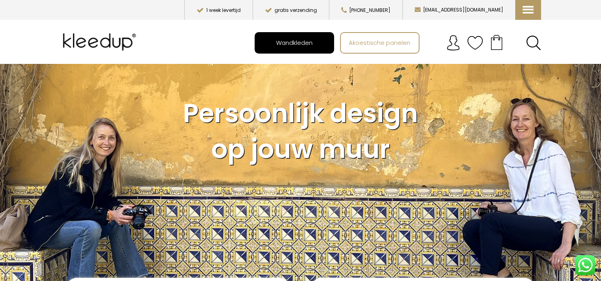
click at [301, 52] on link "Wandkleden" at bounding box center [294, 43] width 78 height 20
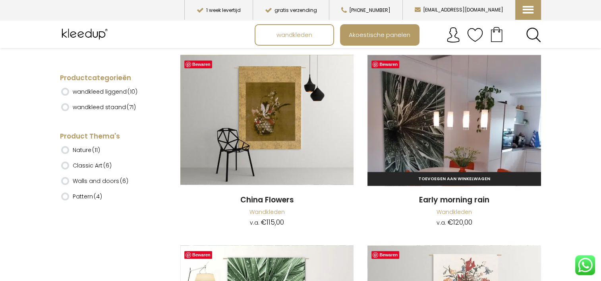
scroll to position [7045, 0]
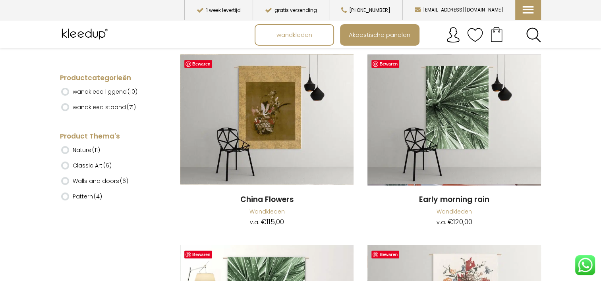
click at [90, 35] on img at bounding box center [85, 34] width 51 height 20
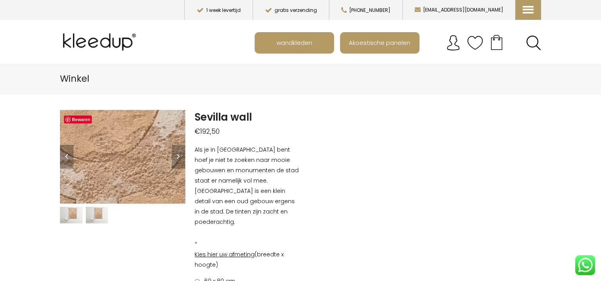
click at [135, 157] on img at bounding box center [33, 157] width 1017 height 763
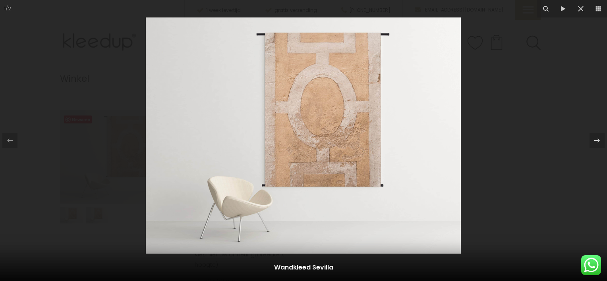
click at [313, 156] on img at bounding box center [303, 135] width 315 height 236
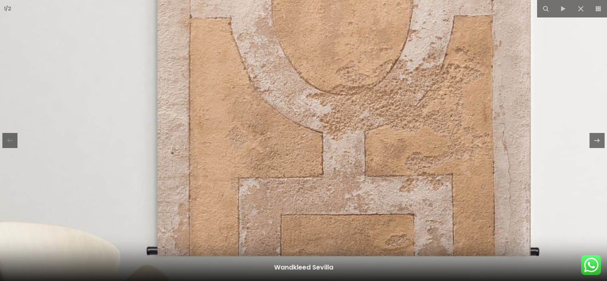
click at [313, 156] on img at bounding box center [280, 91] width 1017 height 763
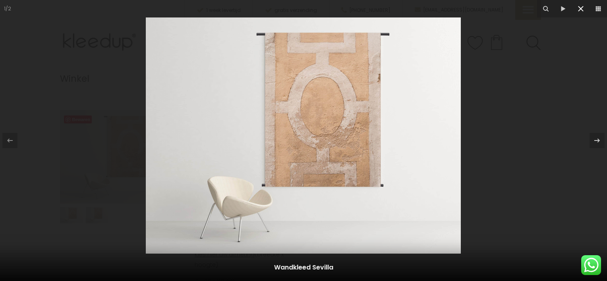
click at [576, 5] on icon at bounding box center [581, 9] width 10 height 10
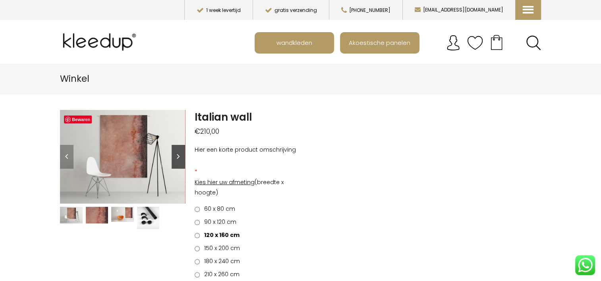
click at [178, 156] on link "Next" at bounding box center [179, 157] width 14 height 24
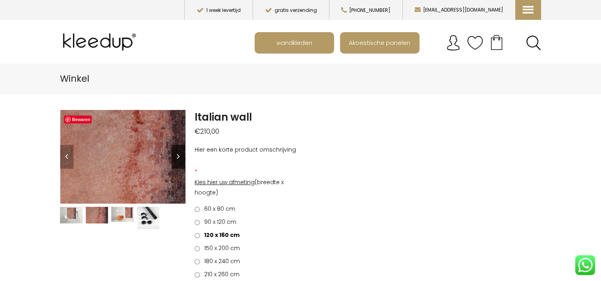
click at [178, 156] on link "Next" at bounding box center [179, 157] width 14 height 24
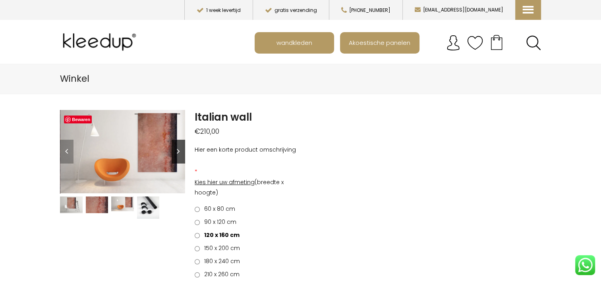
click at [178, 156] on link "Next" at bounding box center [179, 152] width 14 height 24
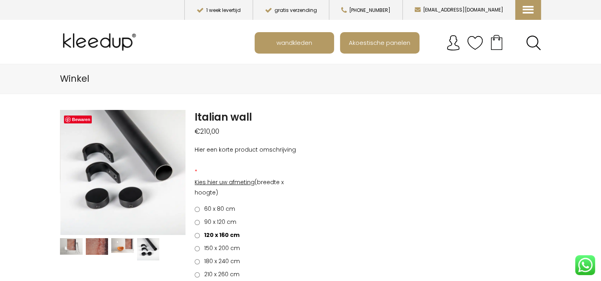
click at [97, 250] on img at bounding box center [97, 246] width 23 height 17
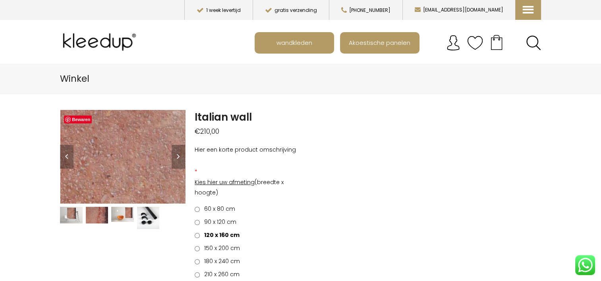
click at [85, 150] on img at bounding box center [325, 192] width 795 height 596
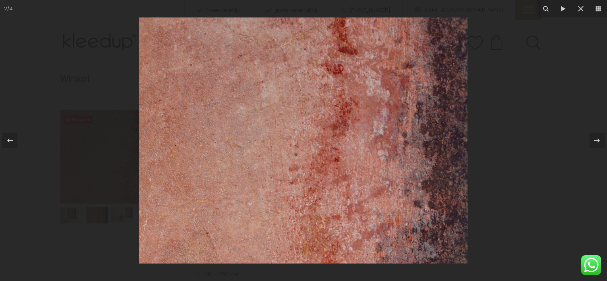
click at [308, 207] on img at bounding box center [303, 140] width 329 height 246
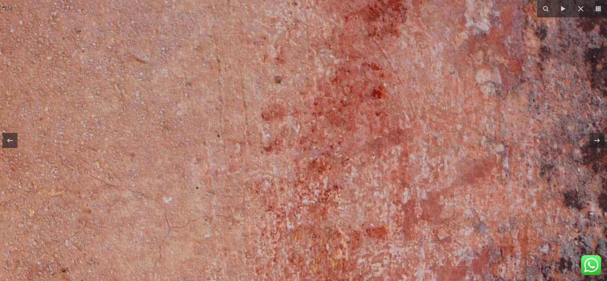
click at [310, 205] on img at bounding box center [296, 47] width 795 height 596
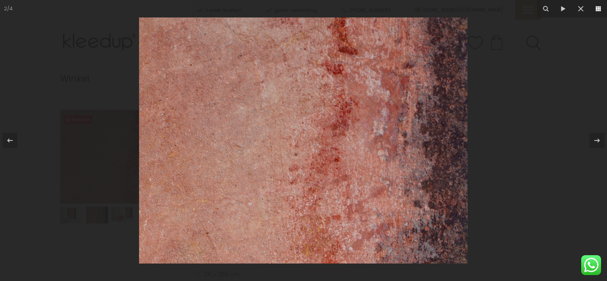
click at [599, 9] on icon at bounding box center [598, 8] width 5 height 5
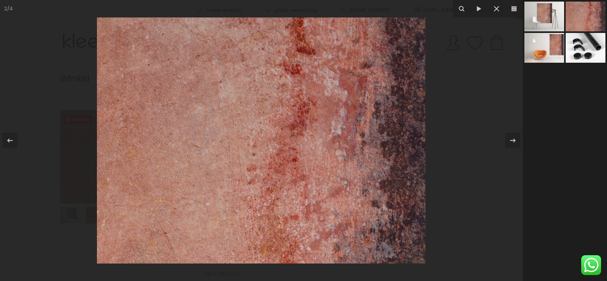
click at [576, 16] on link at bounding box center [586, 17] width 40 height 30
click at [538, 15] on link at bounding box center [544, 17] width 40 height 30
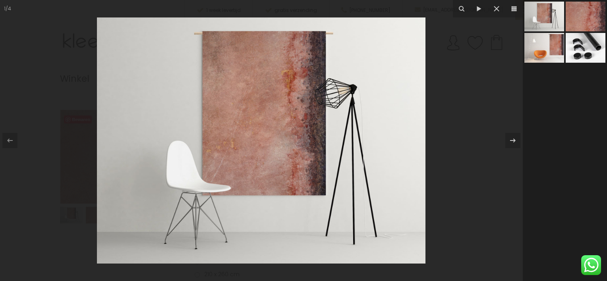
click at [586, 14] on link at bounding box center [586, 17] width 40 height 30
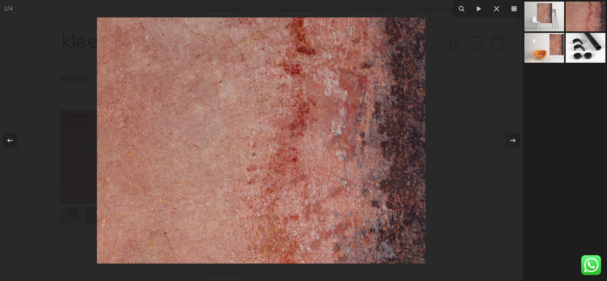
click at [551, 34] on link at bounding box center [544, 48] width 40 height 30
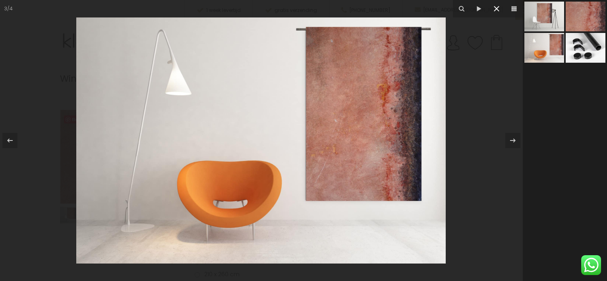
click at [496, 11] on icon at bounding box center [497, 9] width 10 height 10
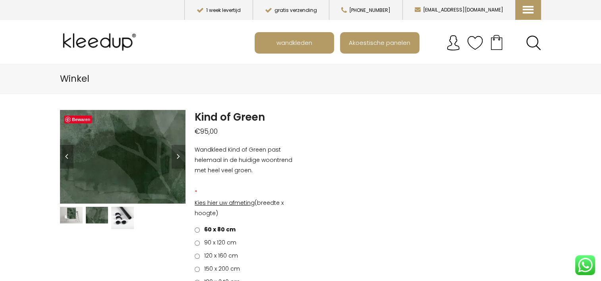
click at [124, 143] on img at bounding box center [113, 232] width 795 height 596
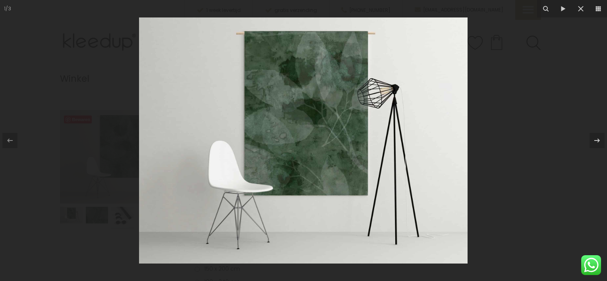
click at [284, 137] on img at bounding box center [303, 140] width 329 height 246
click at [296, 164] on img at bounding box center [303, 140] width 329 height 246
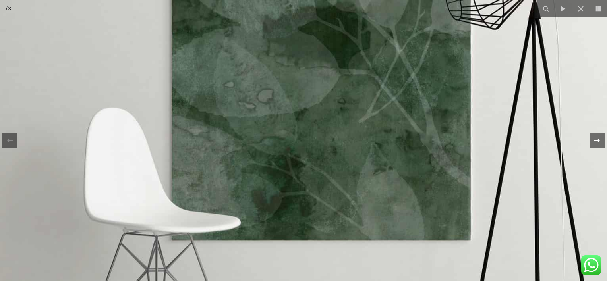
click at [601, 141] on div at bounding box center [597, 140] width 15 height 15
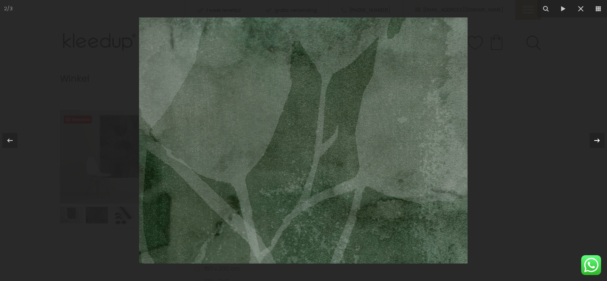
click at [601, 141] on div at bounding box center [597, 140] width 15 height 15
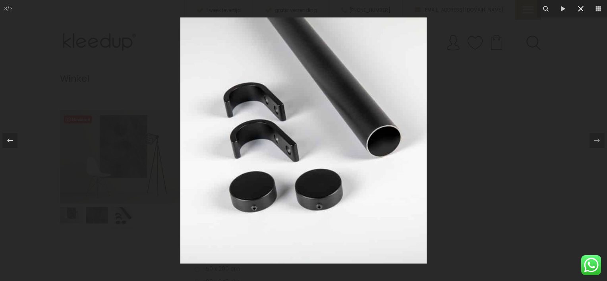
click at [583, 10] on icon at bounding box center [581, 9] width 10 height 10
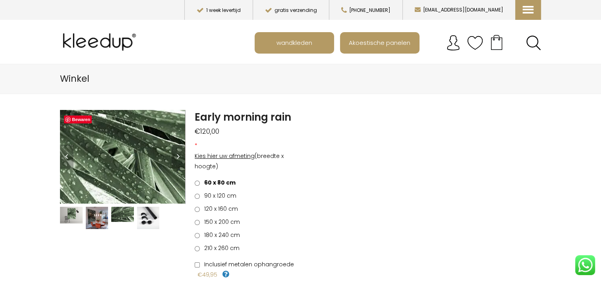
click at [133, 156] on img at bounding box center [68, 162] width 795 height 596
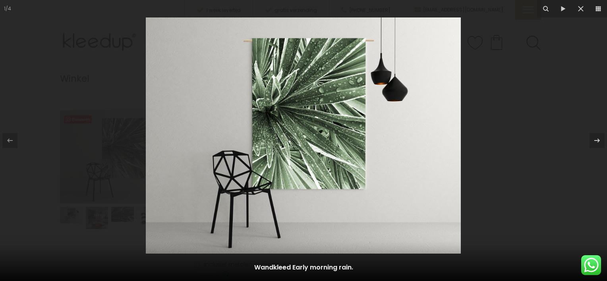
click at [326, 126] on img at bounding box center [303, 135] width 315 height 236
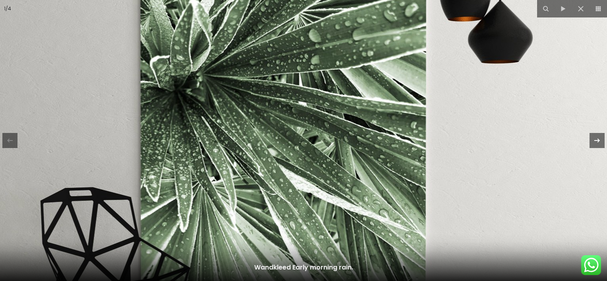
click at [601, 143] on icon at bounding box center [597, 141] width 10 height 10
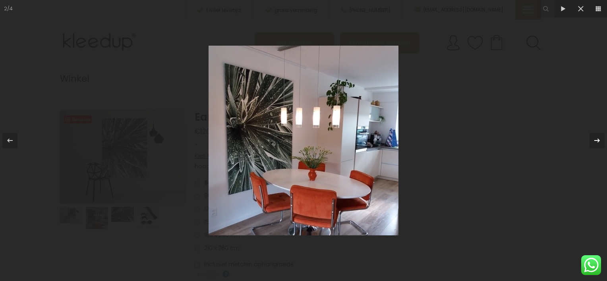
click at [601, 143] on icon at bounding box center [597, 141] width 10 height 10
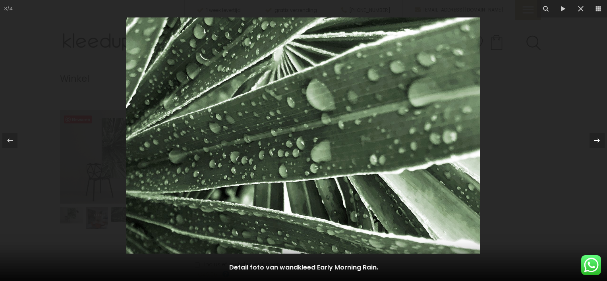
click at [601, 143] on icon at bounding box center [597, 141] width 10 height 10
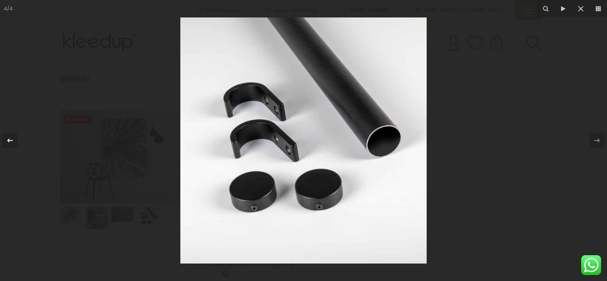
click at [10, 141] on icon at bounding box center [10, 141] width 10 height 10
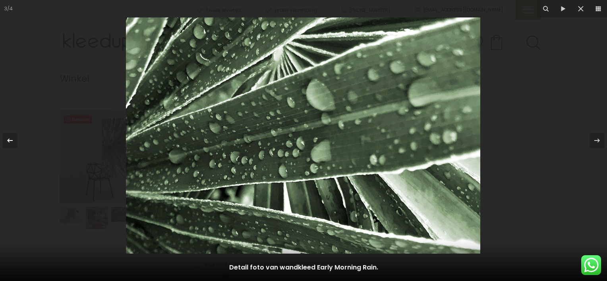
click at [10, 141] on icon at bounding box center [10, 141] width 10 height 10
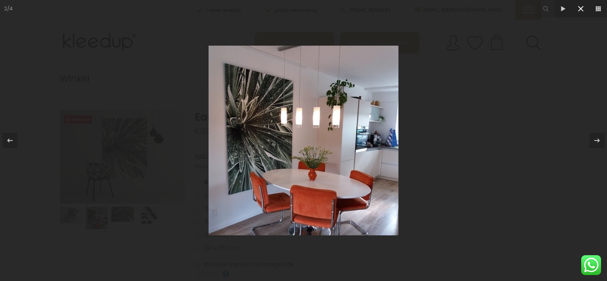
click at [585, 8] on icon at bounding box center [581, 9] width 10 height 10
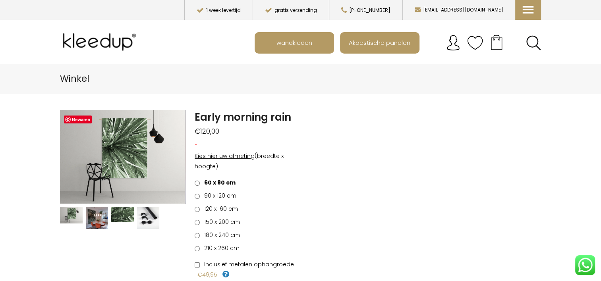
click at [222, 210] on span "120 x 160 cm" at bounding box center [219, 209] width 37 height 8
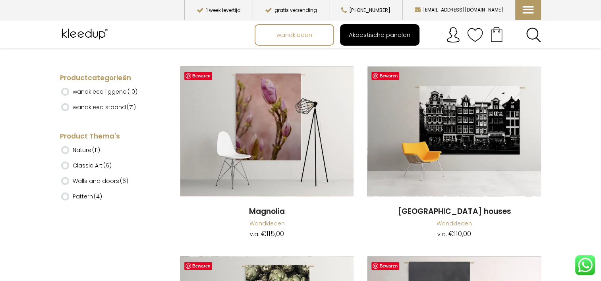
scroll to position [6647, 0]
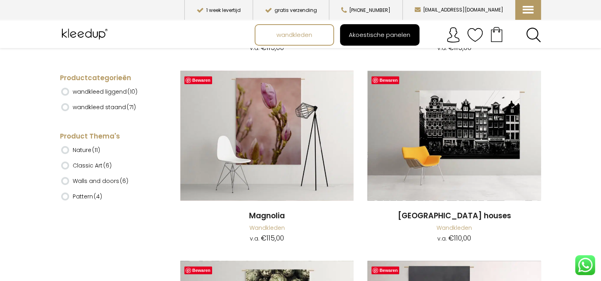
click at [378, 33] on span "Akoestische panelen" at bounding box center [379, 34] width 70 height 15
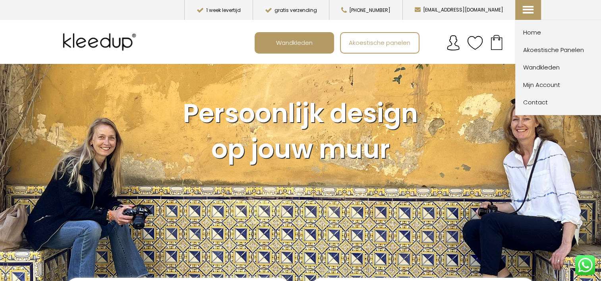
click at [529, 8] on icon at bounding box center [527, 4] width 8 height 8
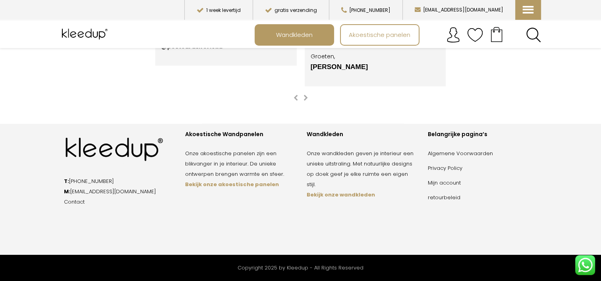
scroll to position [1398, 0]
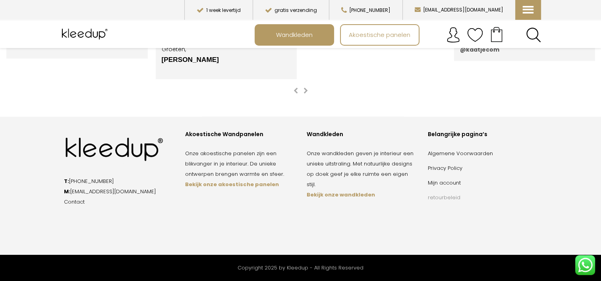
click at [443, 199] on link "retourbeleid" at bounding box center [444, 198] width 33 height 8
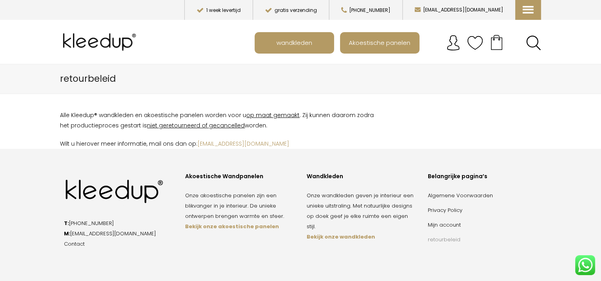
click at [450, 240] on link "retourbeleid" at bounding box center [444, 240] width 33 height 8
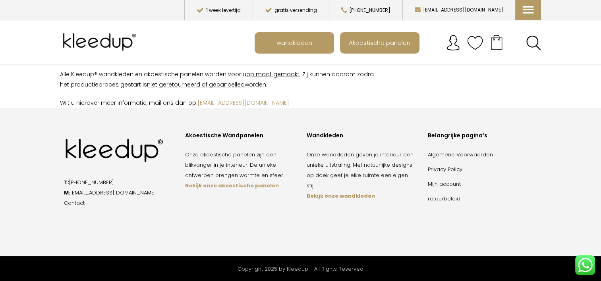
scroll to position [42, 0]
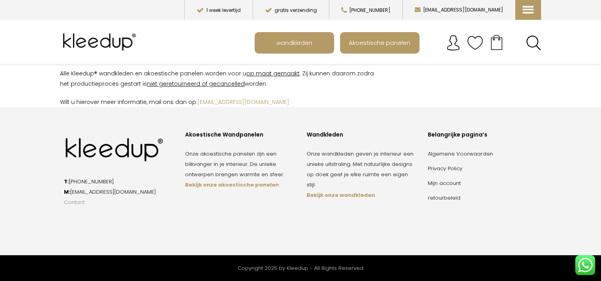
click at [77, 202] on link "Contact" at bounding box center [74, 203] width 21 height 8
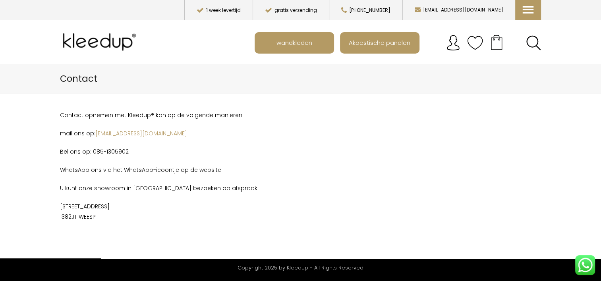
drag, startPoint x: 106, startPoint y: 218, endPoint x: 56, endPoint y: 205, distance: 51.6
click at [56, 205] on div "Contact opnemen met Kleedup® kan op de volgende manieren: mail ons op: info@kle…" at bounding box center [218, 184] width 329 height 149
drag, startPoint x: 56, startPoint y: 205, endPoint x: 80, endPoint y: 216, distance: 26.1
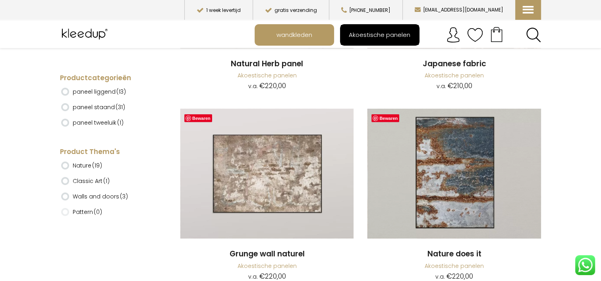
scroll to position [2489, 0]
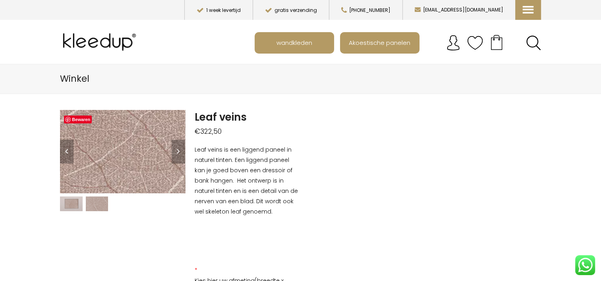
click at [125, 157] on img at bounding box center [111, 120] width 795 height 530
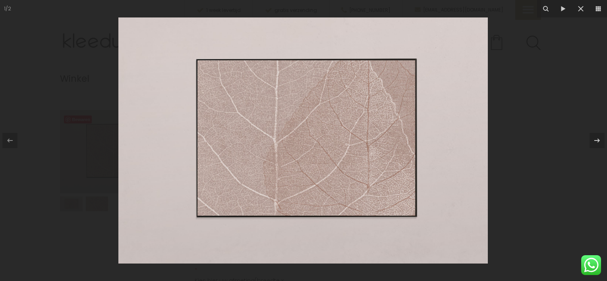
click at [275, 153] on img at bounding box center [302, 140] width 369 height 246
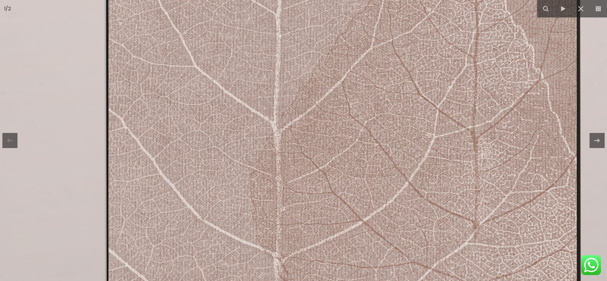
click at [275, 153] on img at bounding box center [335, 127] width 795 height 530
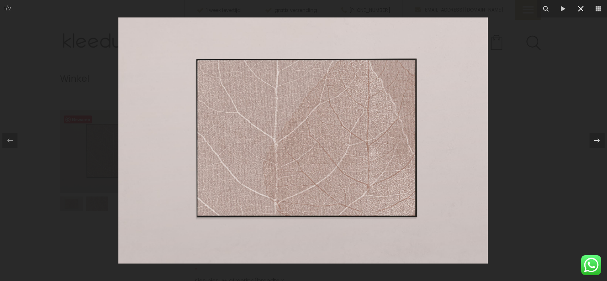
click at [578, 9] on icon at bounding box center [581, 9] width 10 height 10
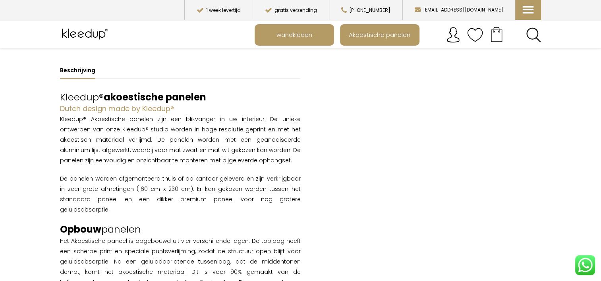
scroll to position [582, 0]
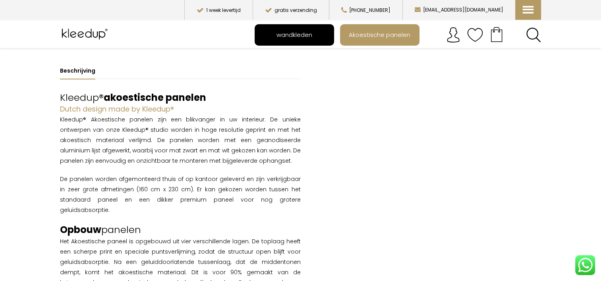
click at [297, 36] on span "wandkleden" at bounding box center [294, 34] width 44 height 15
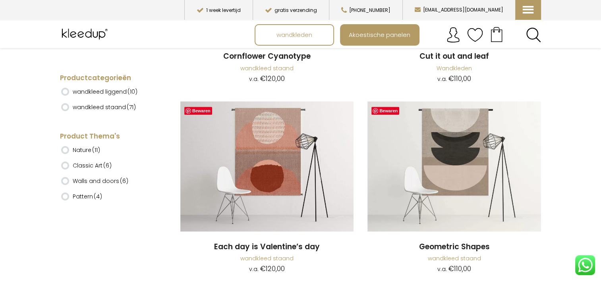
scroll to position [899, 0]
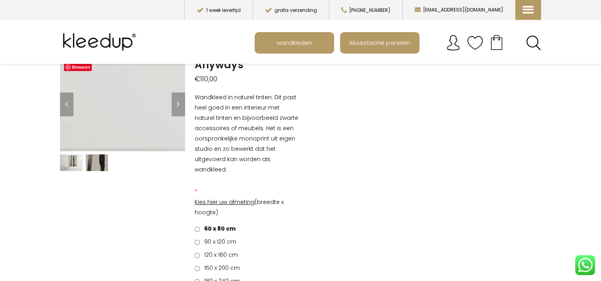
scroll to position [52, 0]
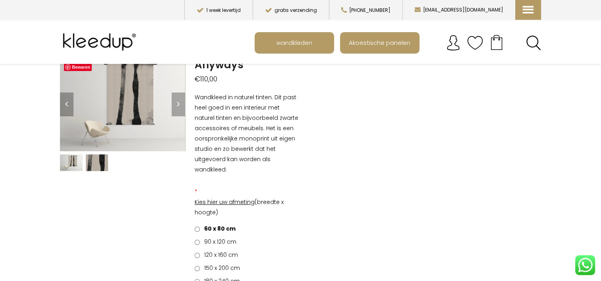
click at [93, 160] on img at bounding box center [97, 163] width 23 height 17
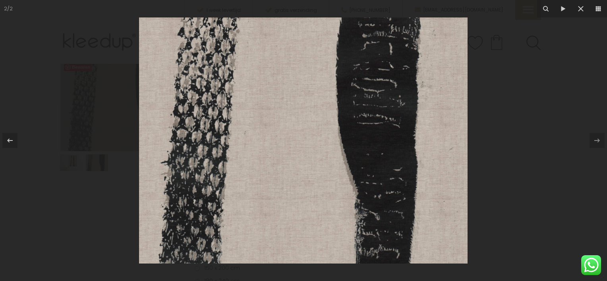
click at [287, 124] on img at bounding box center [303, 140] width 329 height 246
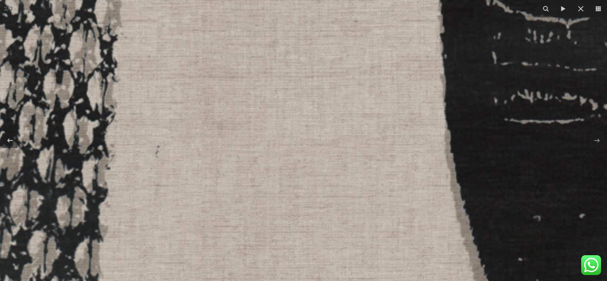
click at [112, 121] on img at bounding box center [337, 174] width 1017 height 763
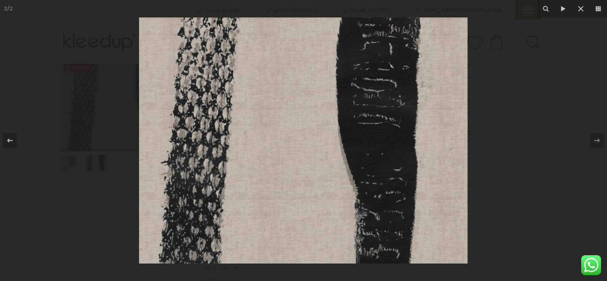
click at [153, 165] on img at bounding box center [303, 140] width 329 height 246
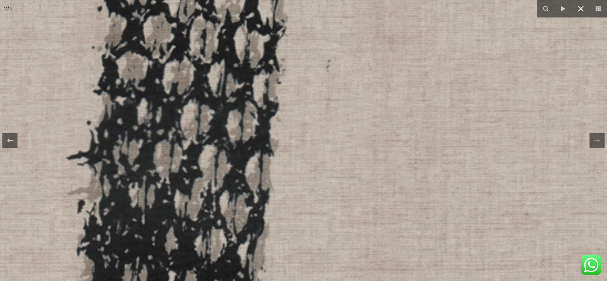
click at [579, 11] on icon at bounding box center [581, 9] width 10 height 10
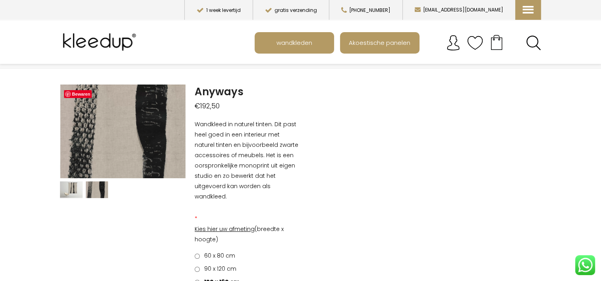
scroll to position [0, 0]
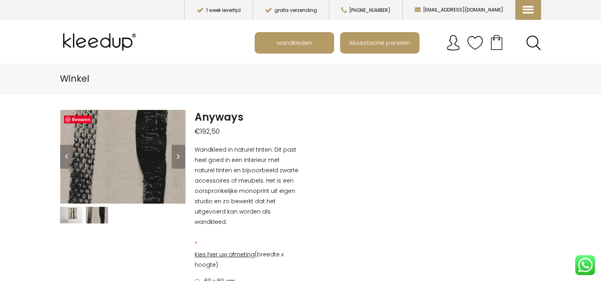
click at [75, 213] on img at bounding box center [71, 215] width 23 height 17
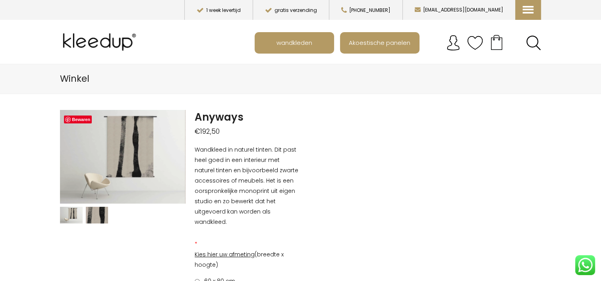
click at [474, 41] on img "Main menu" at bounding box center [475, 43] width 16 height 16
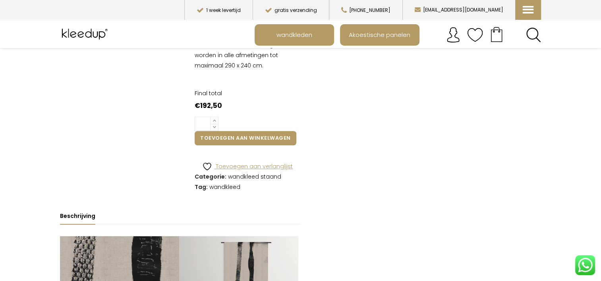
scroll to position [397, 0]
click at [209, 165] on icon at bounding box center [207, 166] width 10 height 10
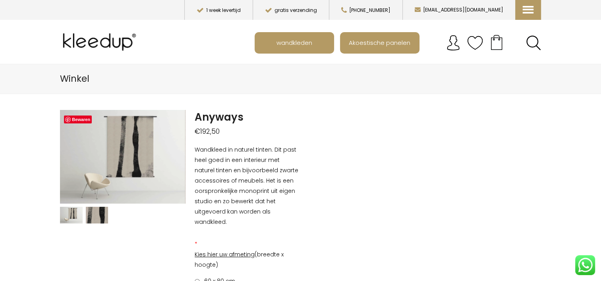
scroll to position [0, 0]
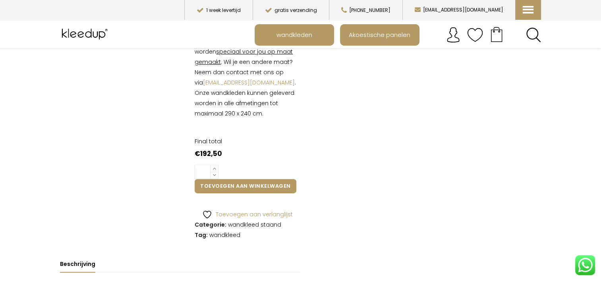
scroll to position [318, 0]
click at [208, 215] on icon at bounding box center [207, 214] width 10 height 10
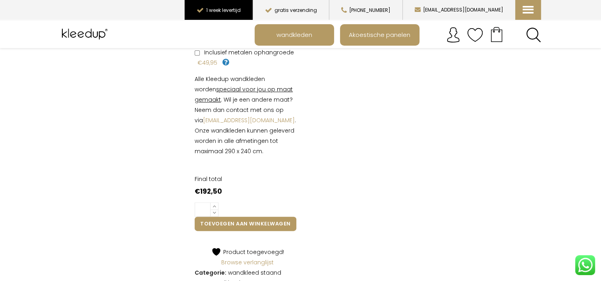
scroll to position [267, 0]
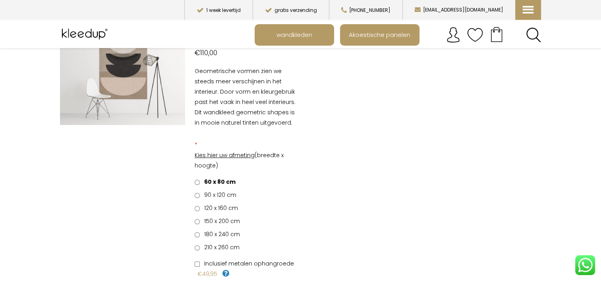
scroll to position [79, 0]
click at [215, 208] on span "120 x 160 cm" at bounding box center [219, 208] width 37 height 8
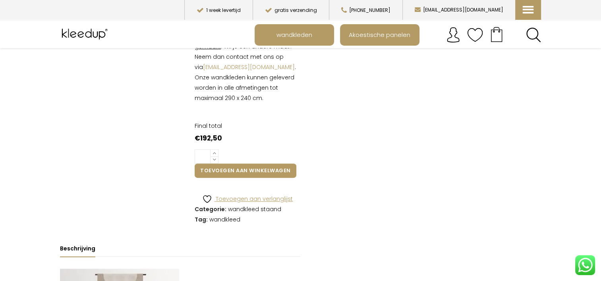
scroll to position [343, 0]
click at [208, 194] on icon at bounding box center [207, 199] width 10 height 10
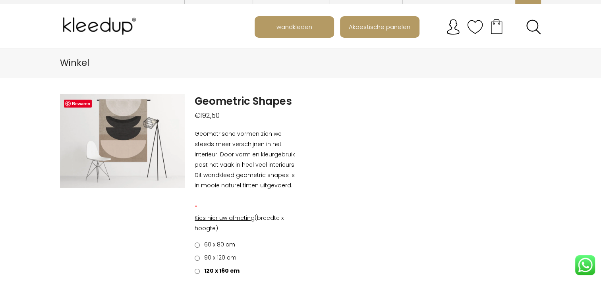
scroll to position [0, 0]
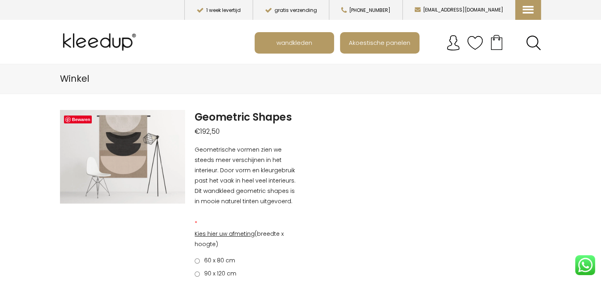
click at [474, 41] on img "Main menu" at bounding box center [475, 43] width 16 height 16
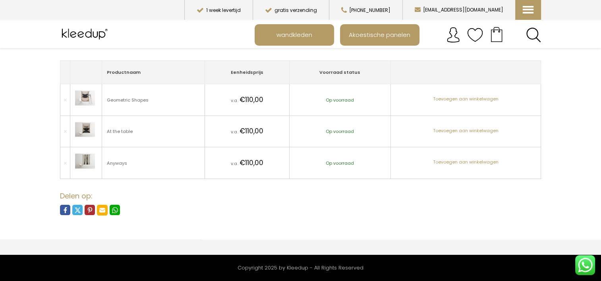
scroll to position [79, 0]
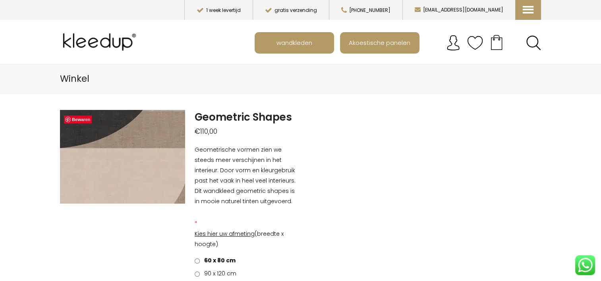
click at [137, 157] on img at bounding box center [43, 153] width 795 height 596
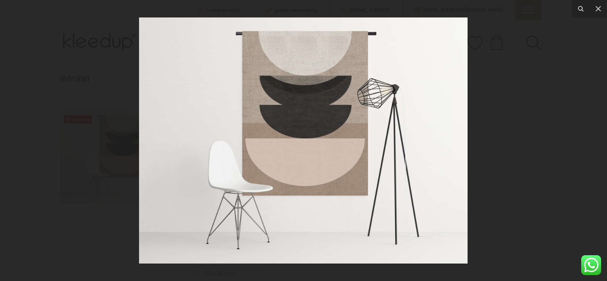
click at [518, 40] on div at bounding box center [303, 140] width 607 height 281
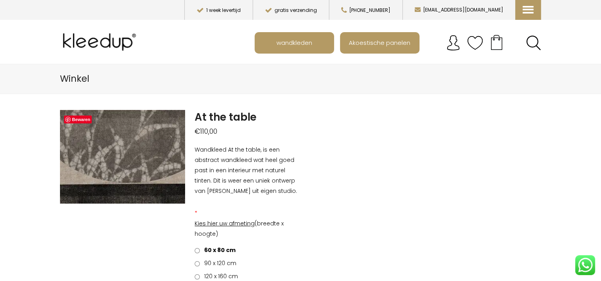
click at [131, 140] on img at bounding box center [77, 247] width 795 height 596
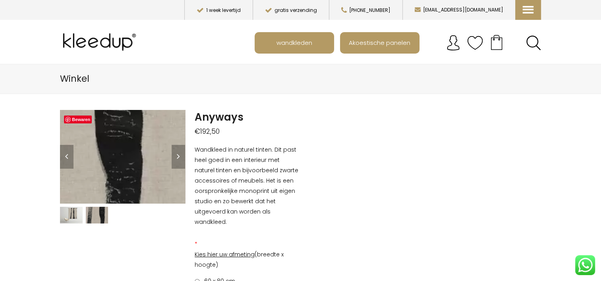
click at [138, 143] on img at bounding box center [13, 257] width 1017 height 763
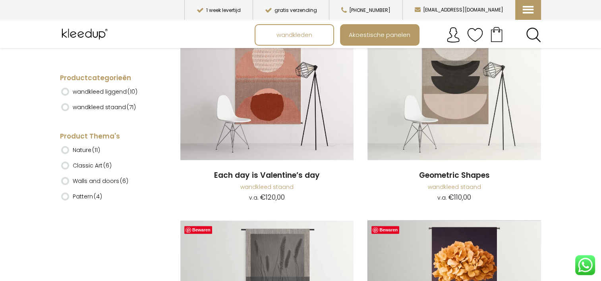
scroll to position [973, 0]
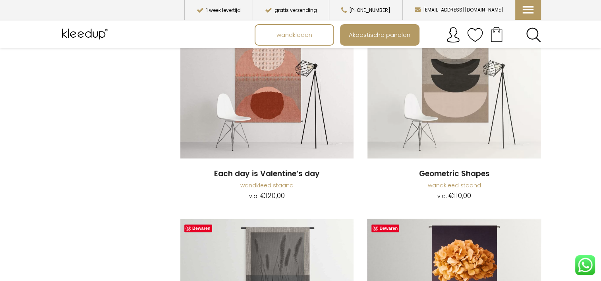
click at [475, 37] on img "Main menu" at bounding box center [475, 35] width 16 height 16
